Goal: Task Accomplishment & Management: Manage account settings

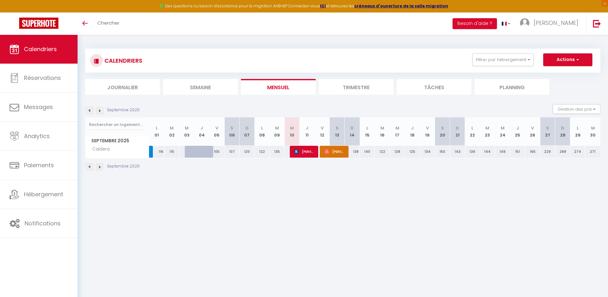
select select
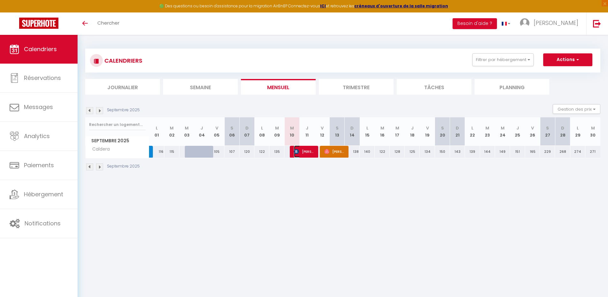
click at [303, 152] on span "[PERSON_NAME]" at bounding box center [304, 151] width 20 height 12
select select "OK"
select select "0"
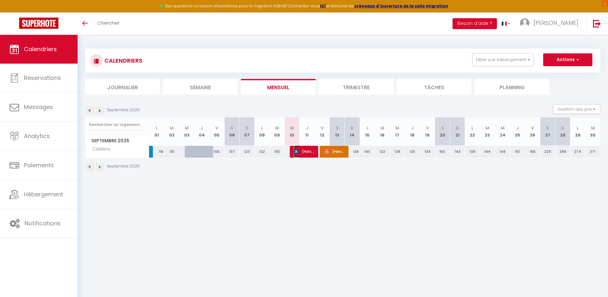
select select "1"
select select
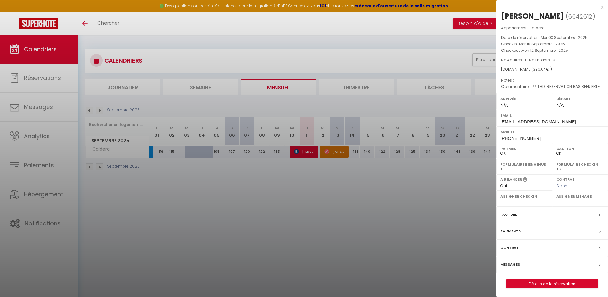
click at [603, 6] on div "x" at bounding box center [549, 7] width 107 height 8
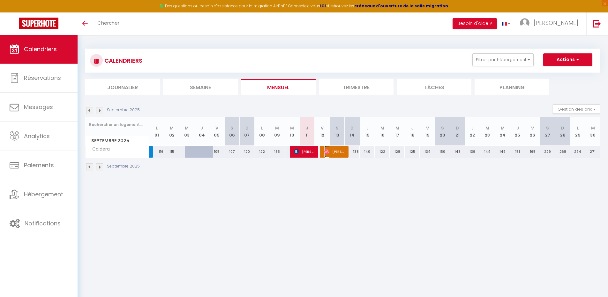
click at [333, 150] on span "[PERSON_NAME]" at bounding box center [334, 151] width 20 height 12
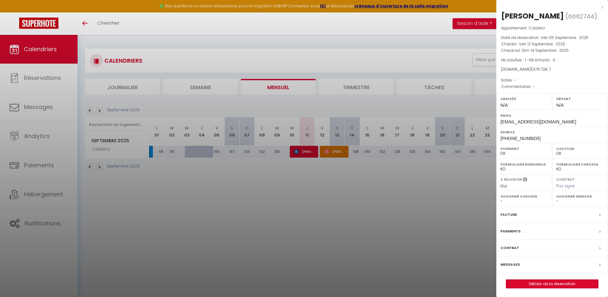
click at [309, 150] on div at bounding box center [304, 148] width 608 height 297
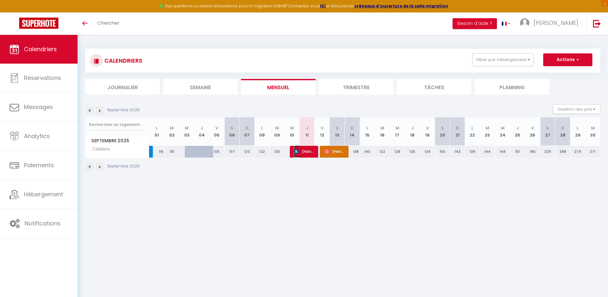
click at [305, 150] on span "[PERSON_NAME]" at bounding box center [304, 151] width 20 height 12
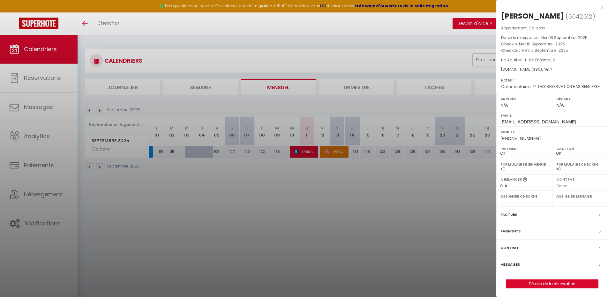
click at [311, 208] on div at bounding box center [304, 148] width 608 height 297
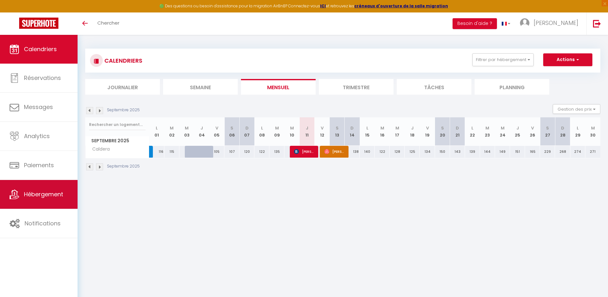
click at [44, 191] on span "Hébergement" at bounding box center [43, 194] width 39 height 8
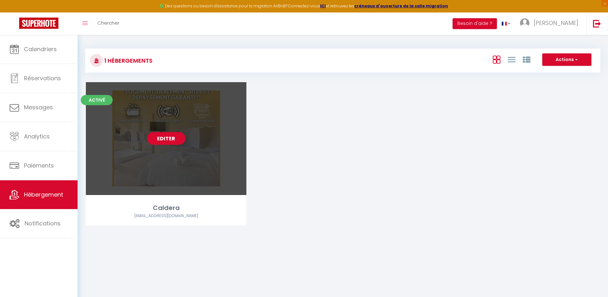
click at [168, 139] on link "Editer" at bounding box center [166, 138] width 38 height 13
select select "3"
select select "2"
select select "1"
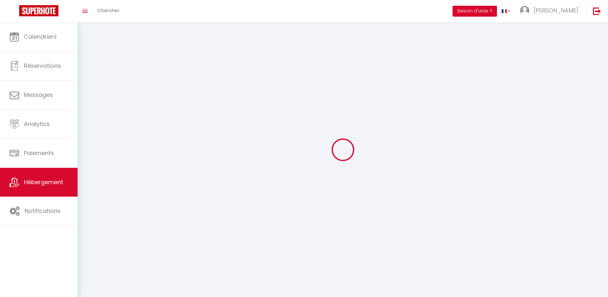
select select
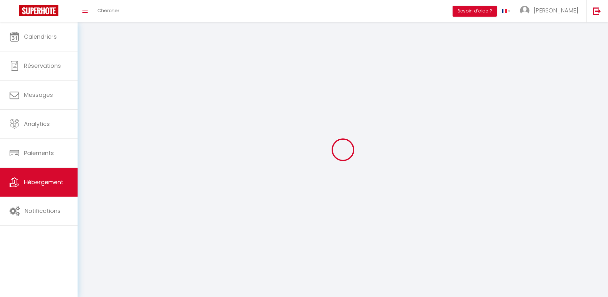
checkbox input "false"
select select
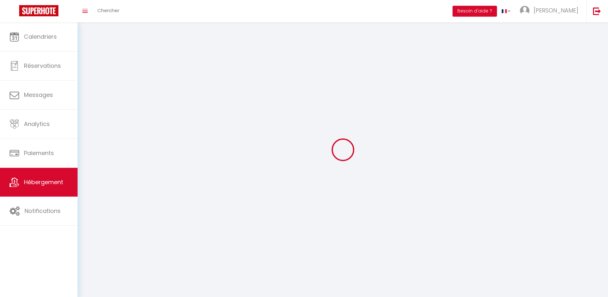
select select
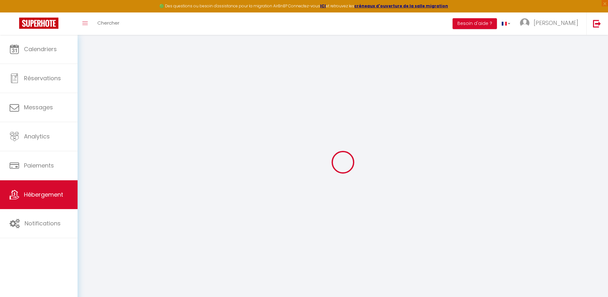
select select "+ 20 %"
select select "+ 26 %"
select select "+ 10 %"
select select "9621-1479926434225220773"
checkbox input "false"
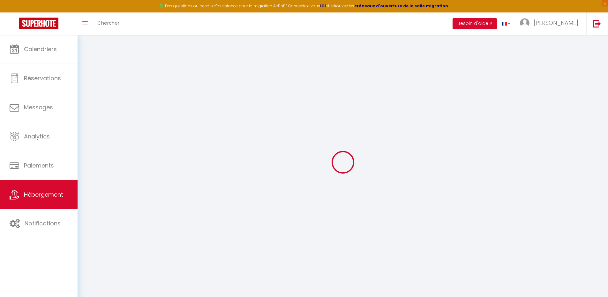
checkbox input "false"
select select "365"
select select "EUR"
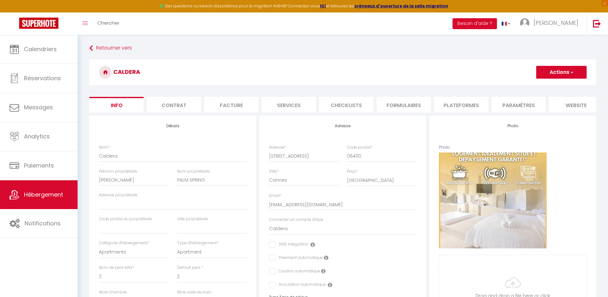
click at [454, 103] on li "Plateformes" at bounding box center [461, 105] width 54 height 16
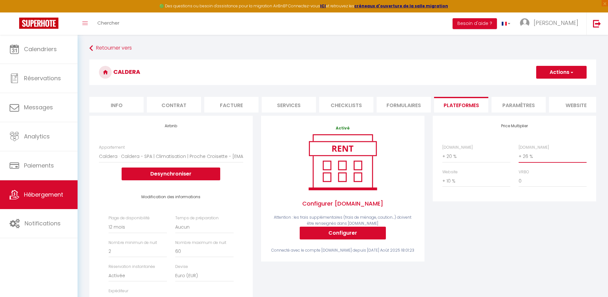
click at [529, 162] on select "0 + 1 % + 2 % + 3 % + 4 % + 5 % + 6 % + 7 % + 8 % + 9 %" at bounding box center [553, 156] width 68 height 12
select select "+ 30 %"
click at [519, 155] on select "0 + 1 % + 2 % + 3 % + 4 % + 5 % + 6 % + 7 % + 8 % + 9 %" at bounding box center [553, 156] width 68 height 12
click at [533, 235] on div "Price Multiplier [DOMAIN_NAME] 0 + 1 % + 2 % + 3 % + 4 % + 5 % + 6 % + 7 %" at bounding box center [515, 231] width 172 height 230
click at [569, 70] on span "button" at bounding box center [571, 72] width 4 height 6
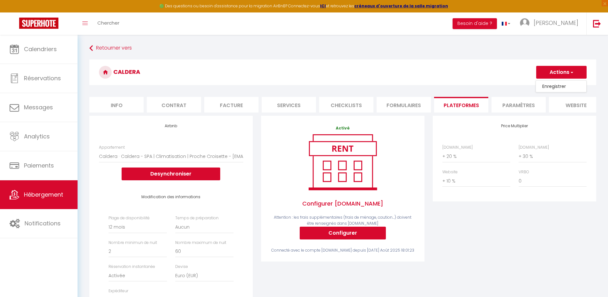
click at [555, 85] on link "Enregistrer" at bounding box center [561, 86] width 50 height 8
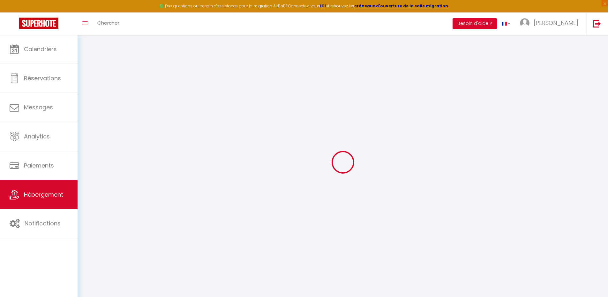
select select "365"
select select "EUR"
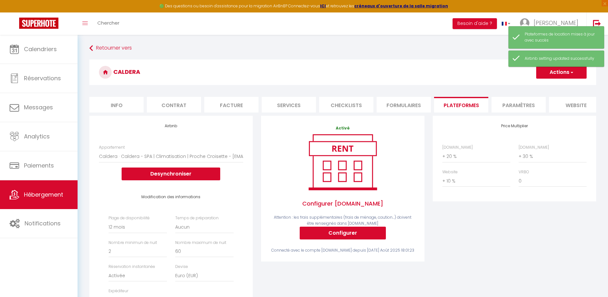
click at [349, 65] on h3 "Caldera" at bounding box center [342, 72] width 507 height 26
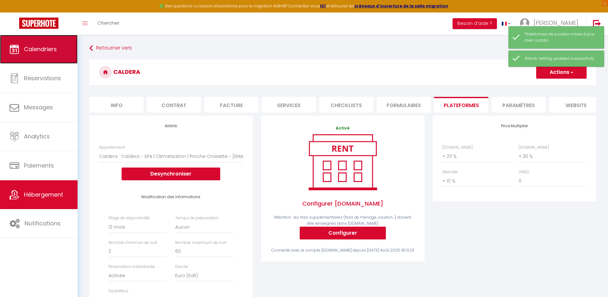
click at [37, 49] on span "Calendriers" at bounding box center [40, 49] width 33 height 8
